Goal: Find specific page/section: Find specific page/section

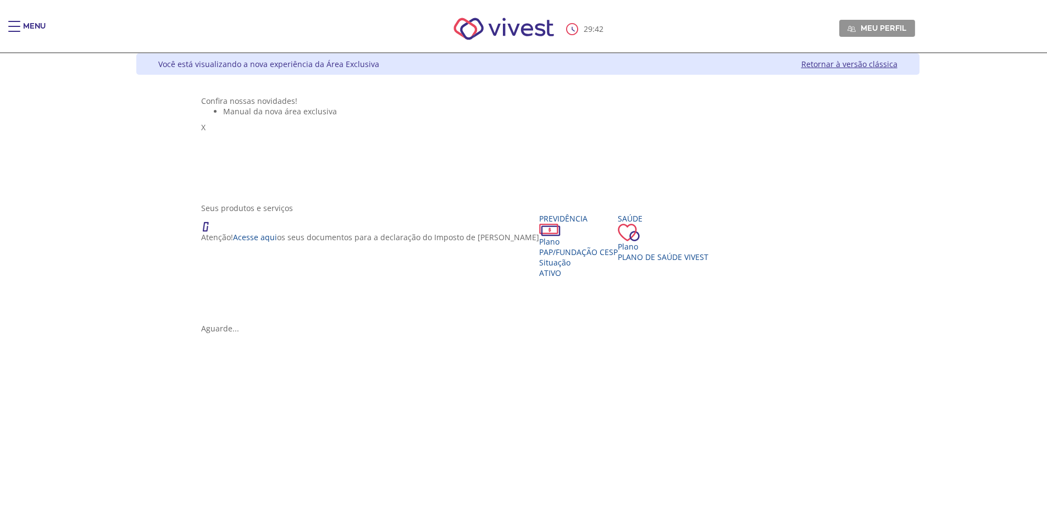
click at [854, 117] on ul "Manual da nova área exclusiva" at bounding box center [527, 111] width 653 height 10
click at [18, 26] on span "Main header" at bounding box center [14, 26] width 12 height 1
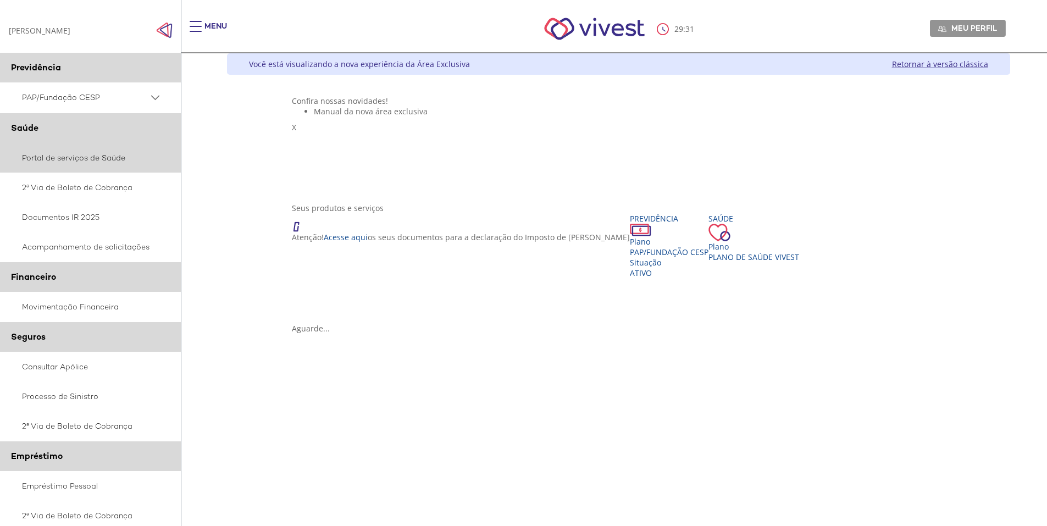
click at [71, 152] on link "Portal de serviços de Saúde" at bounding box center [90, 158] width 181 height 30
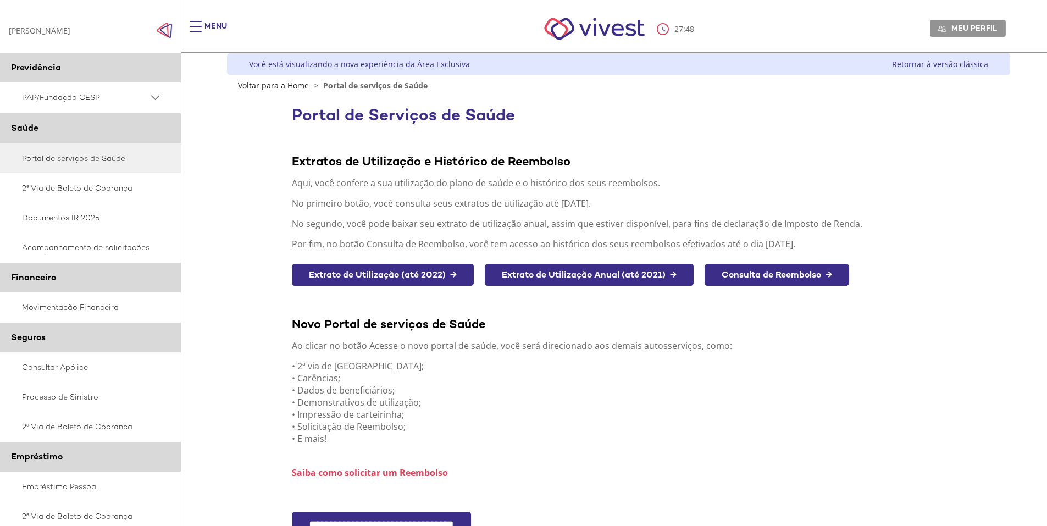
scroll to position [94, 0]
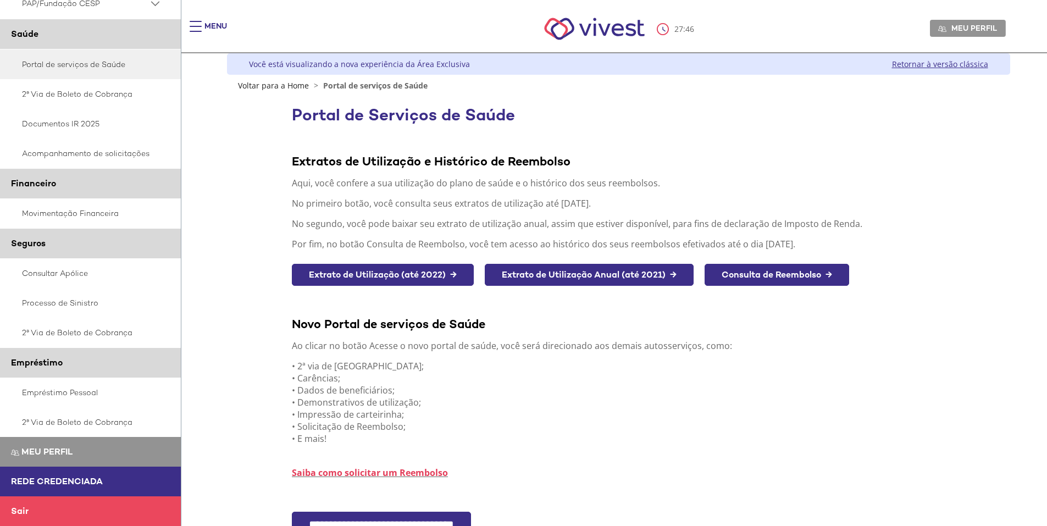
click at [58, 480] on span "Rede Credenciada" at bounding box center [57, 481] width 92 height 12
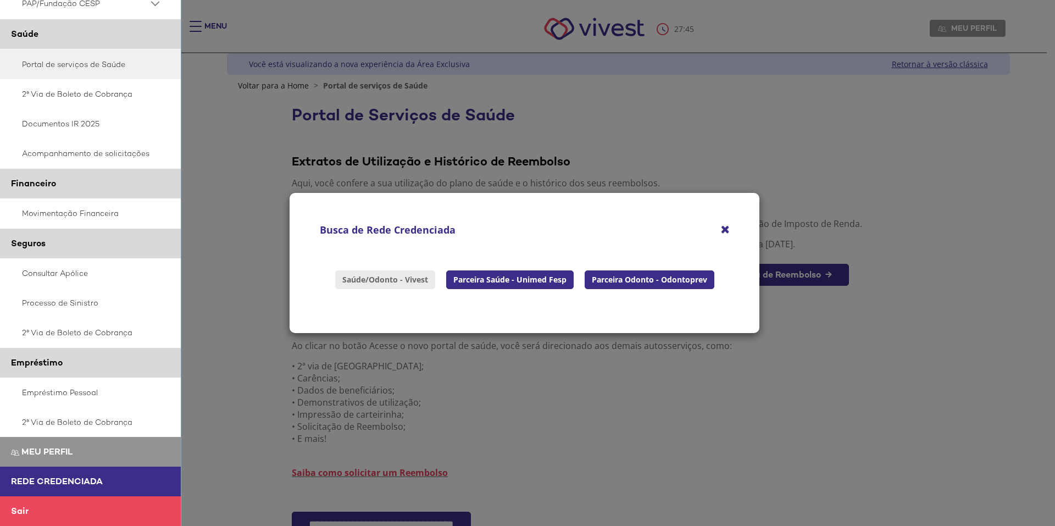
click at [388, 279] on link "Saúde/Odonto - Vivest" at bounding box center [385, 279] width 100 height 19
